Goal: Transaction & Acquisition: Purchase product/service

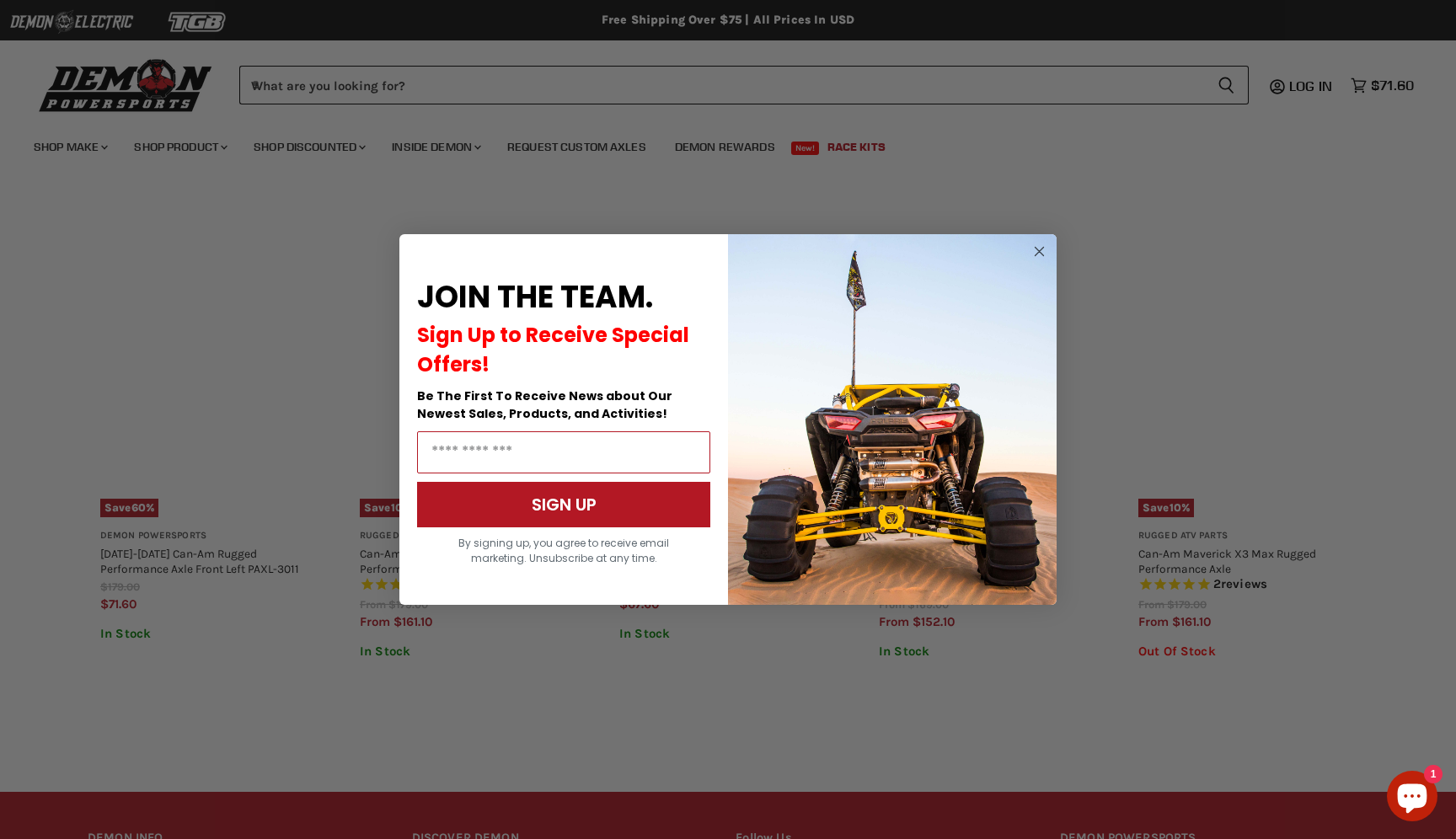
scroll to position [898, 0]
